Goal: Task Accomplishment & Management: Use online tool/utility

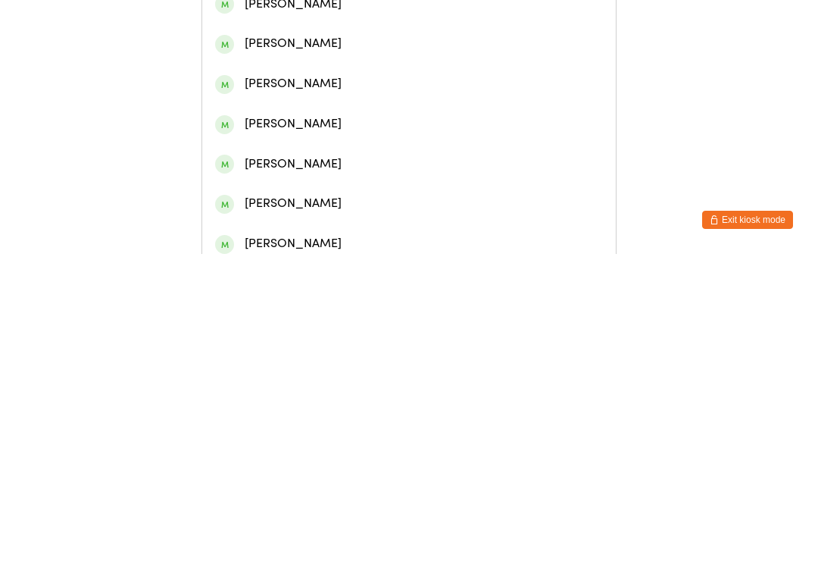
type input "[PERSON_NAME]"
click at [330, 75] on div "[PERSON_NAME]" at bounding box center [409, 71] width 388 height 20
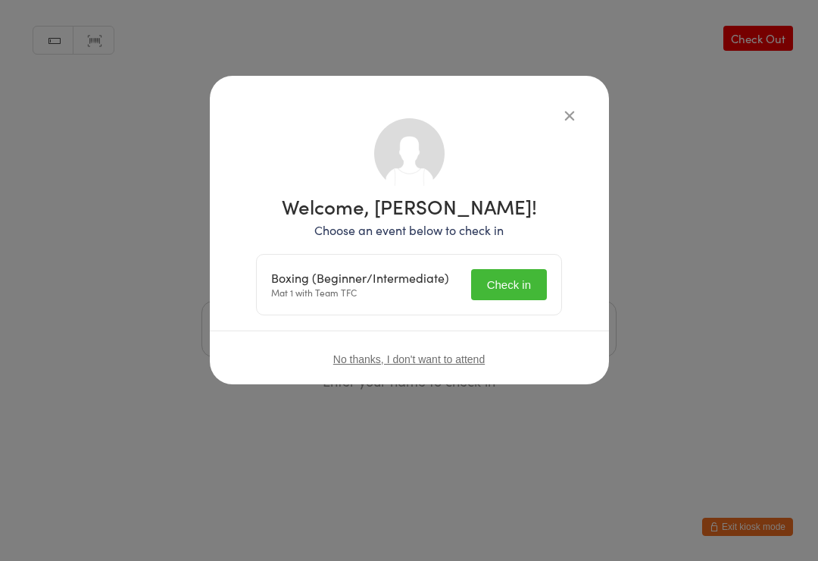
click at [517, 290] on button "Check in" at bounding box center [509, 284] width 76 height 31
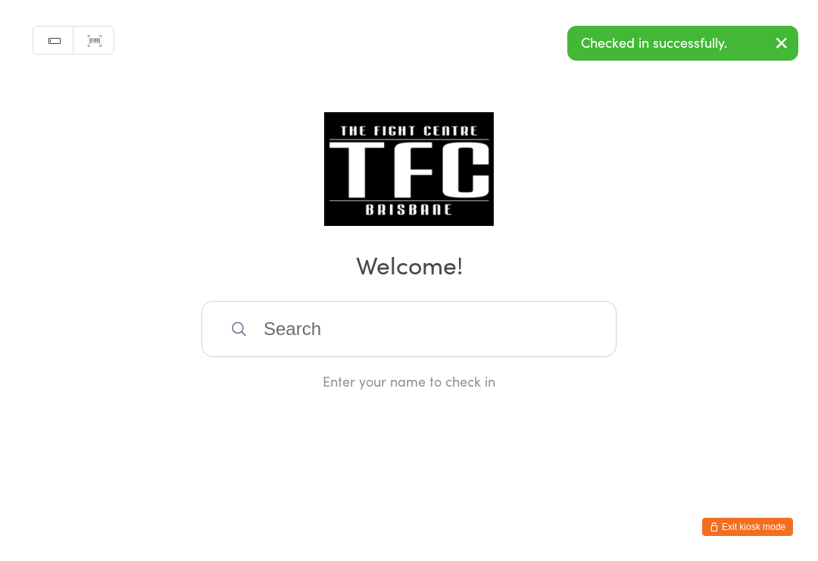
click at [710, 319] on div "Manual search Scanner input Check Out Welcome! Enter your name to check in" at bounding box center [409, 195] width 818 height 390
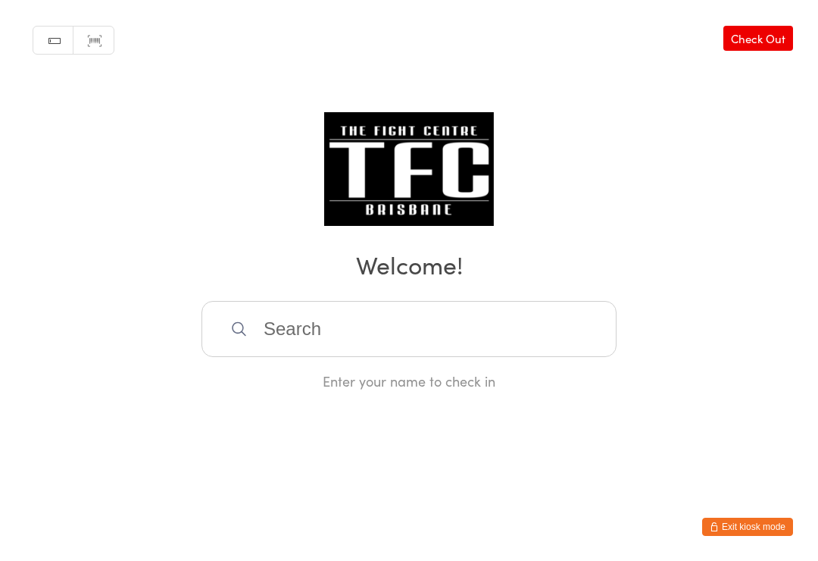
click at [376, 317] on input "search" at bounding box center [408, 329] width 415 height 56
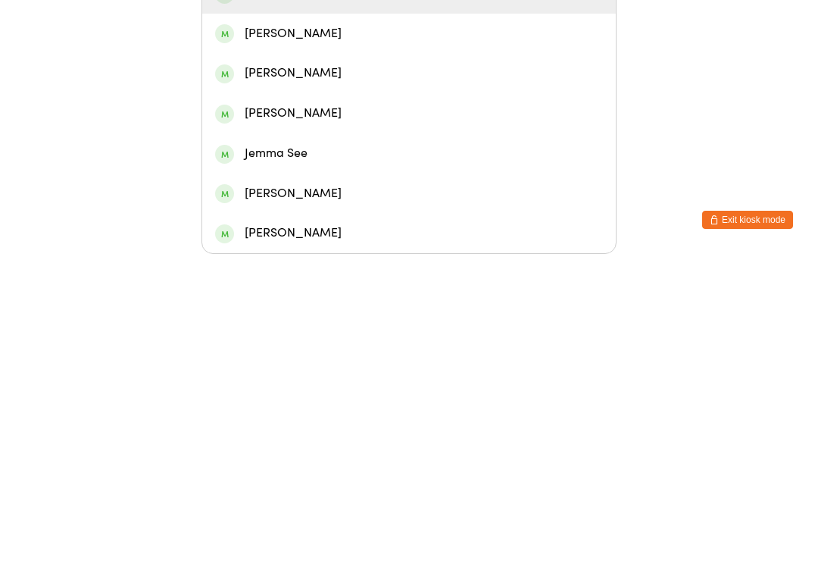
type input "Jeo"
click at [297, 290] on div "[PERSON_NAME]" at bounding box center [409, 300] width 388 height 20
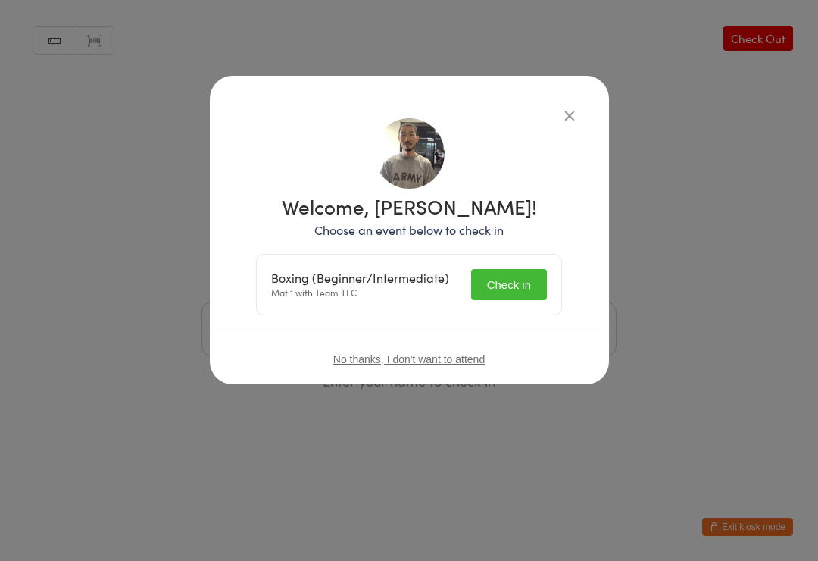
click at [501, 283] on button "Check in" at bounding box center [509, 284] width 76 height 31
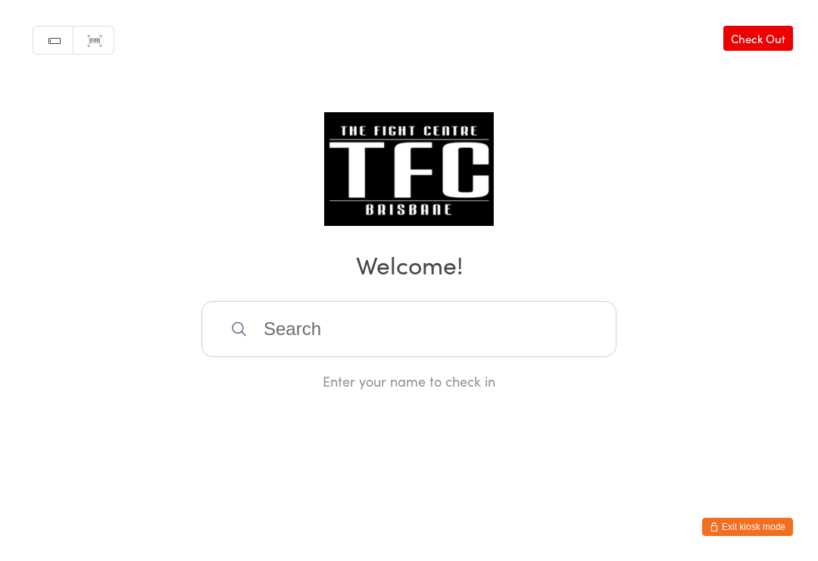
click at [414, 336] on input "search" at bounding box center [408, 329] width 415 height 56
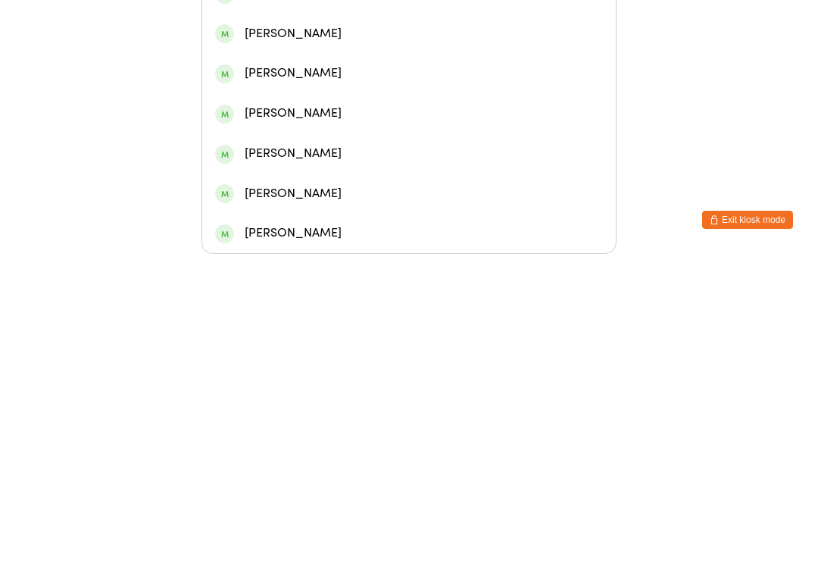
type input "[PERSON_NAME]"
click at [327, 90] on div "[PERSON_NAME]" at bounding box center [409, 100] width 388 height 20
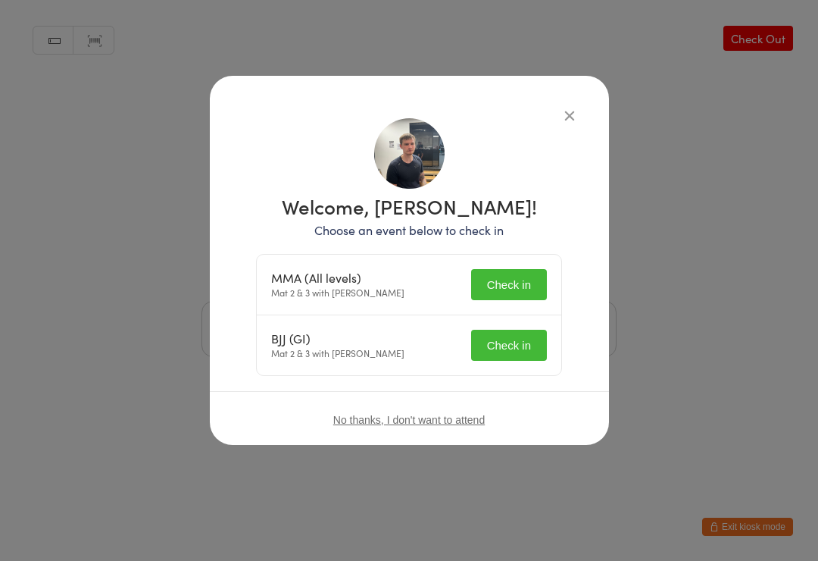
click at [519, 284] on button "Check in" at bounding box center [509, 284] width 76 height 31
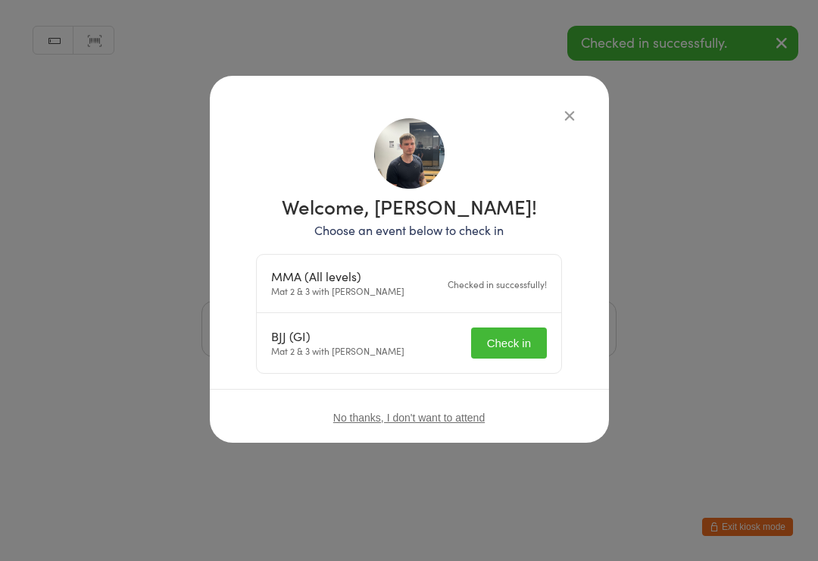
click at [519, 354] on button "Check in" at bounding box center [509, 342] width 76 height 31
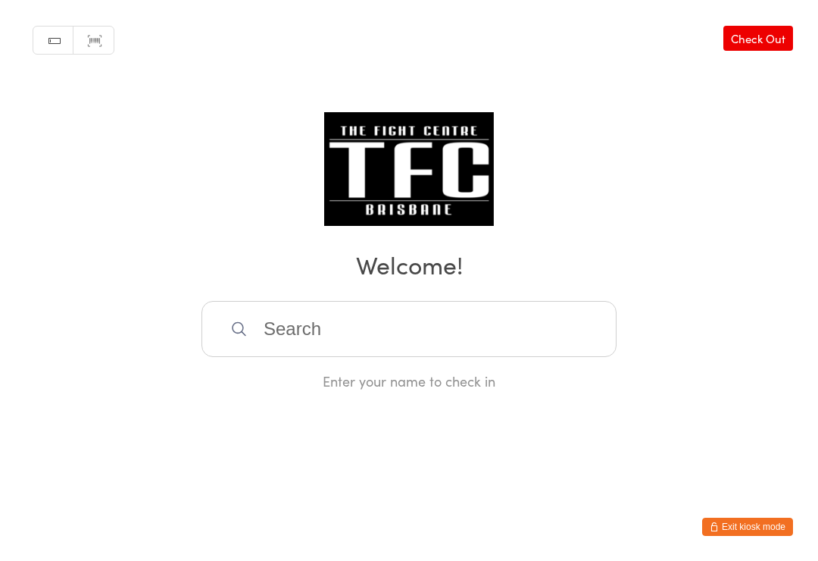
click at [477, 336] on input "search" at bounding box center [408, 329] width 415 height 56
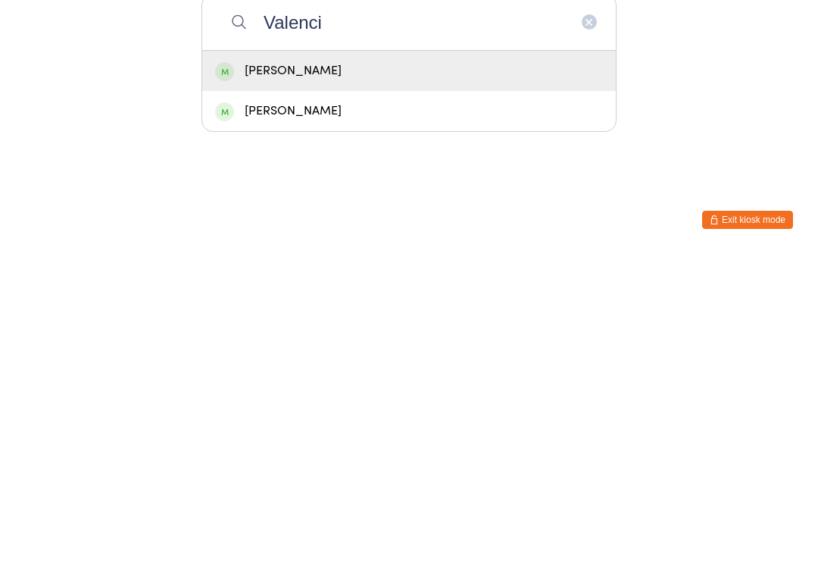
type input "Valenci"
click at [419, 367] on div "[PERSON_NAME]" at bounding box center [409, 377] width 388 height 20
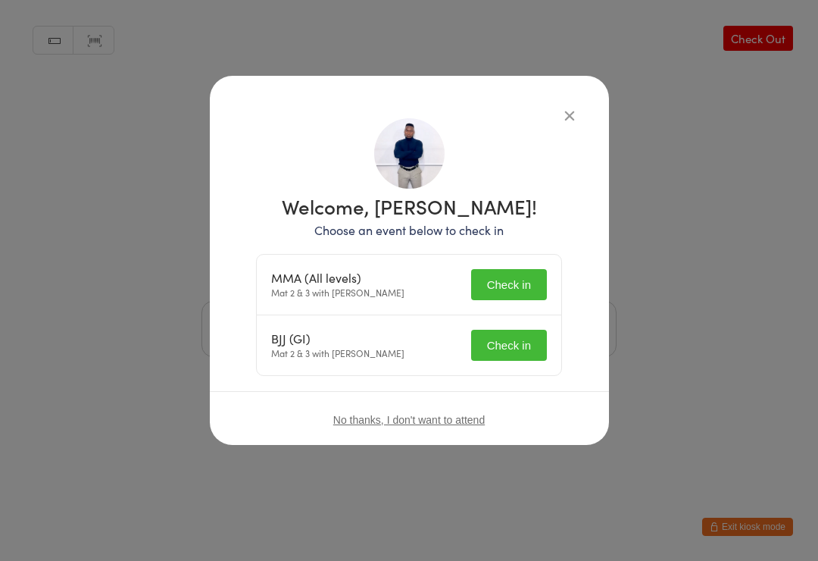
click at [517, 276] on button "Check in" at bounding box center [509, 284] width 76 height 31
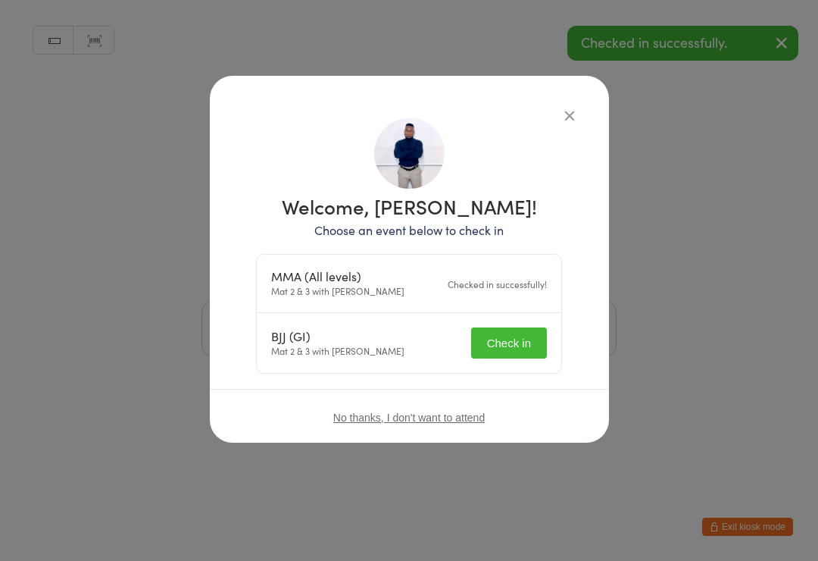
click at [514, 337] on button "Check in" at bounding box center [509, 342] width 76 height 31
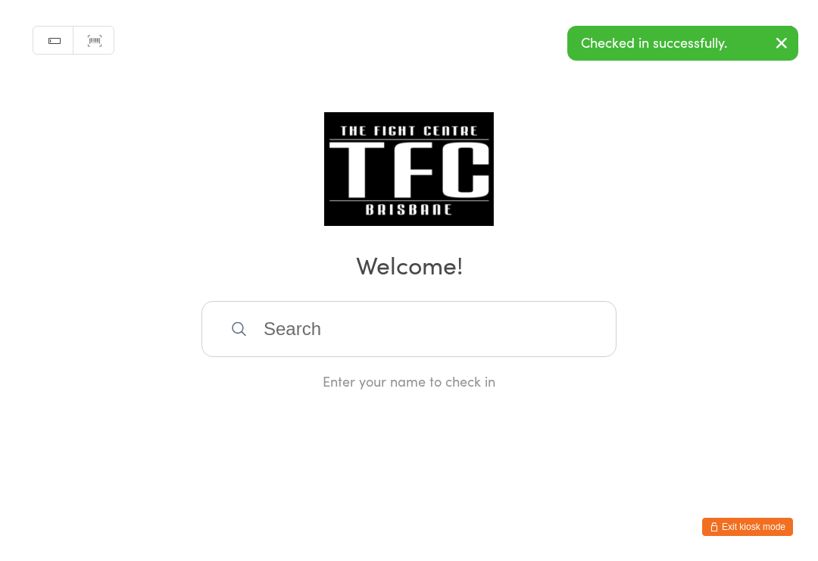
click at [449, 321] on input "search" at bounding box center [408, 329] width 415 height 56
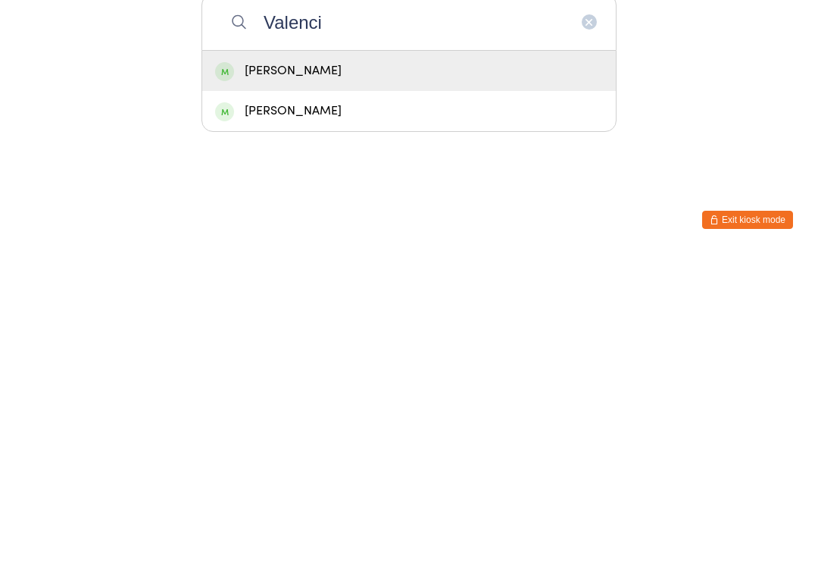
type input "Valenci"
click at [411, 367] on div "[PERSON_NAME]" at bounding box center [409, 377] width 388 height 20
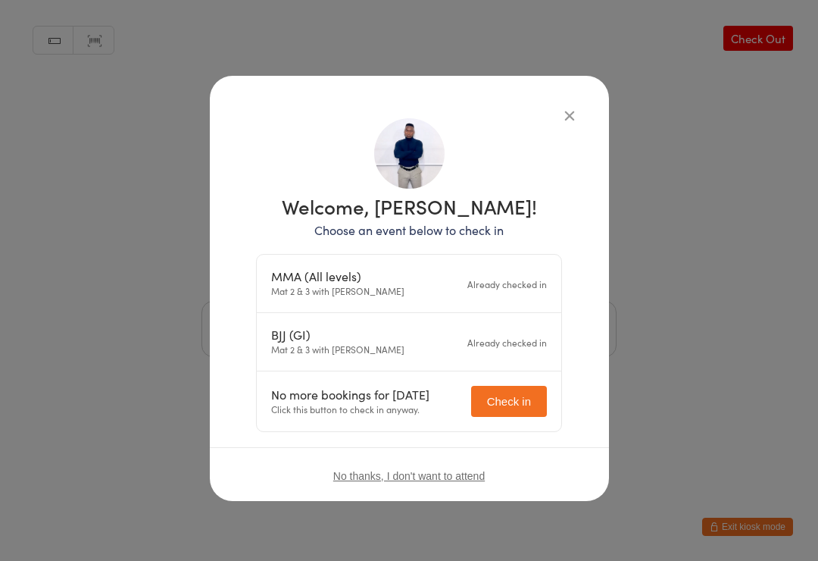
click at [684, 301] on div "Welcome, [PERSON_NAME]! Choose an event below to check in MMA (All levels) Mat …" at bounding box center [409, 280] width 818 height 561
